Goal: Task Accomplishment & Management: Use online tool/utility

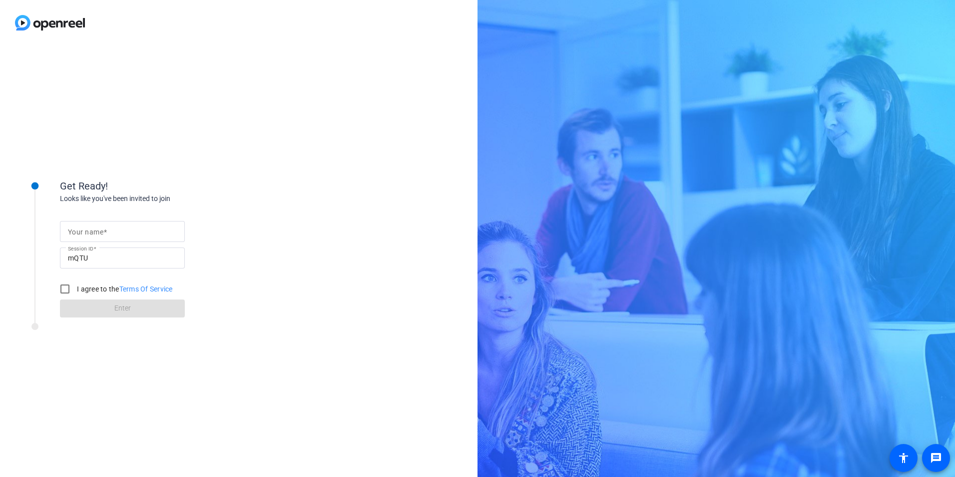
click at [137, 239] on div at bounding box center [122, 231] width 109 height 21
type input "[PERSON_NAME]"
click at [68, 289] on input "I agree to the Terms Of Service" at bounding box center [65, 289] width 20 height 20
checkbox input "true"
click at [96, 305] on span at bounding box center [122, 308] width 125 height 24
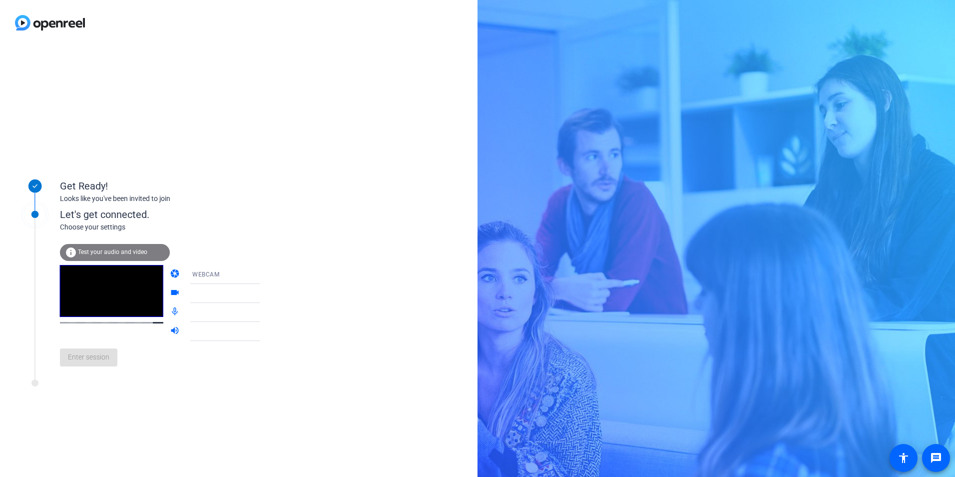
click at [124, 244] on div "info Test your audio and video" at bounding box center [115, 252] width 110 height 17
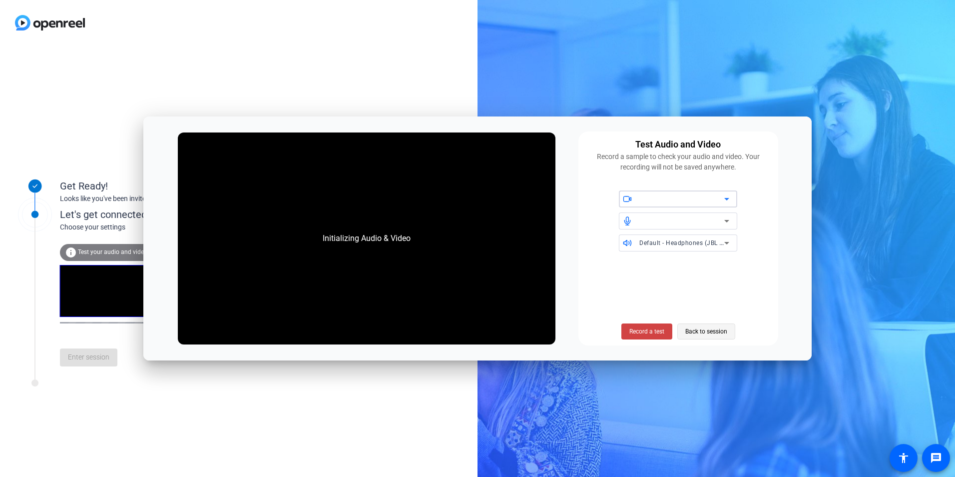
click at [702, 333] on span "Back to session" at bounding box center [707, 331] width 42 height 19
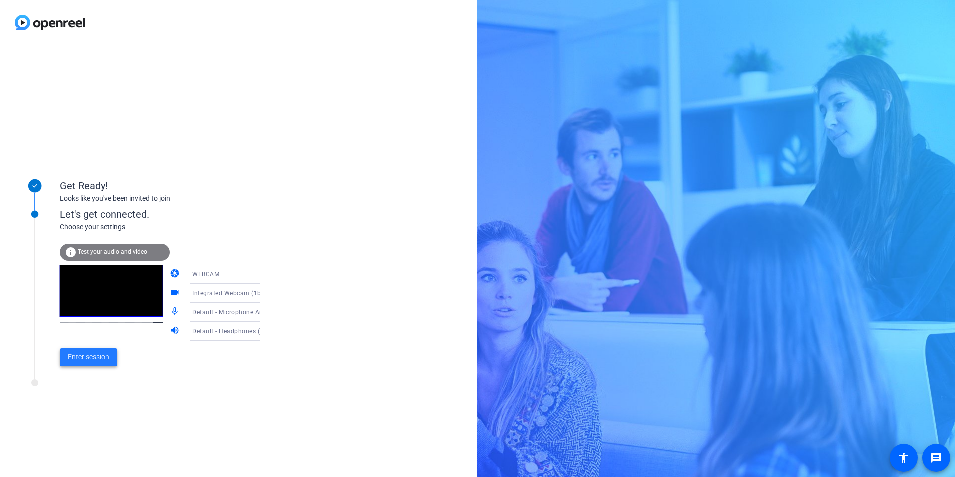
click at [86, 359] on span "Enter session" at bounding box center [88, 357] width 41 height 10
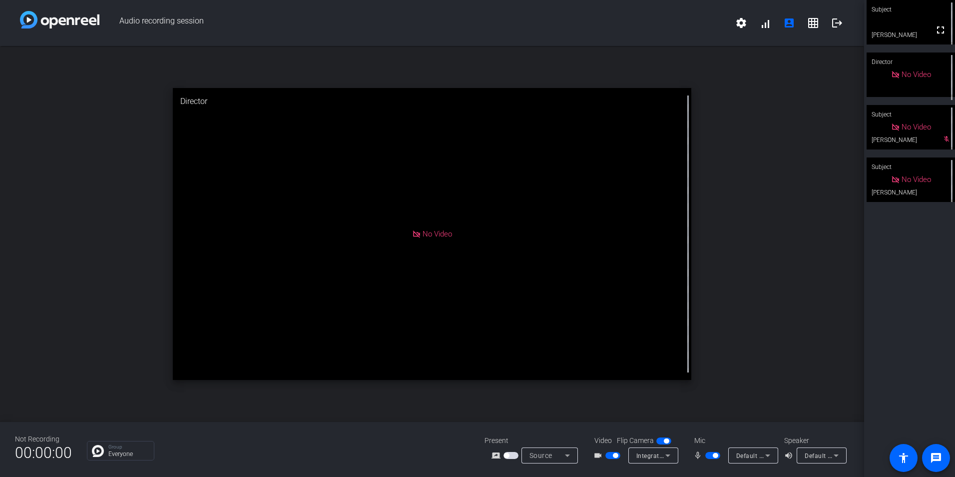
click at [613, 454] on span "button" at bounding box center [615, 455] width 5 height 5
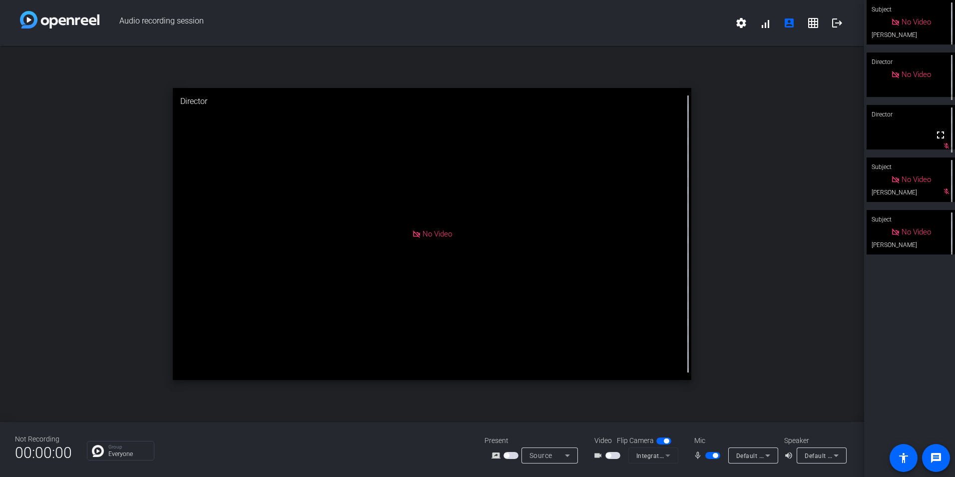
drag, startPoint x: 711, startPoint y: 458, endPoint x: 716, endPoint y: 433, distance: 25.5
click at [711, 458] on span "button" at bounding box center [713, 455] width 15 height 7
click at [709, 457] on span "button" at bounding box center [708, 455] width 5 height 5
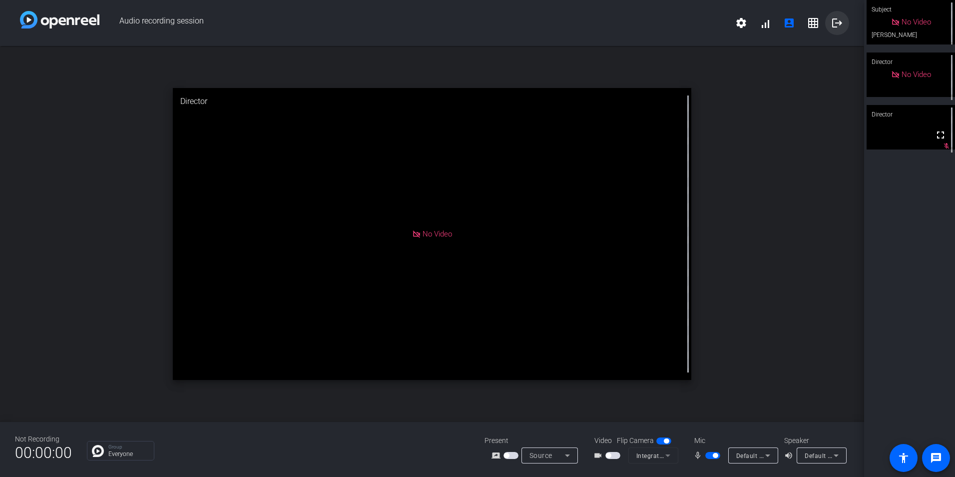
click at [839, 28] on mat-icon "logout" at bounding box center [837, 23] width 12 height 12
